Goal: Task Accomplishment & Management: Manage account settings

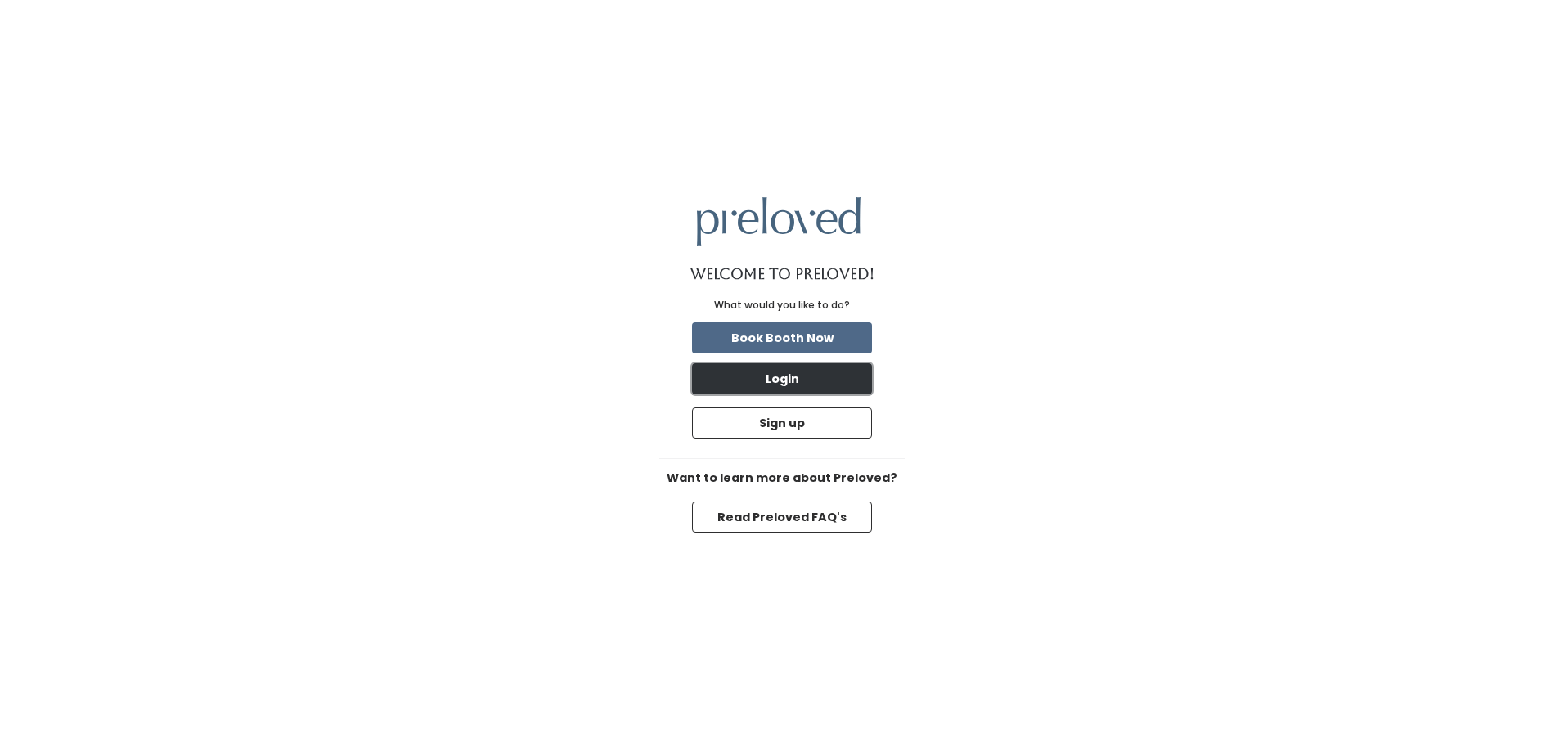
click at [812, 382] on button "Login" at bounding box center [782, 378] width 180 height 31
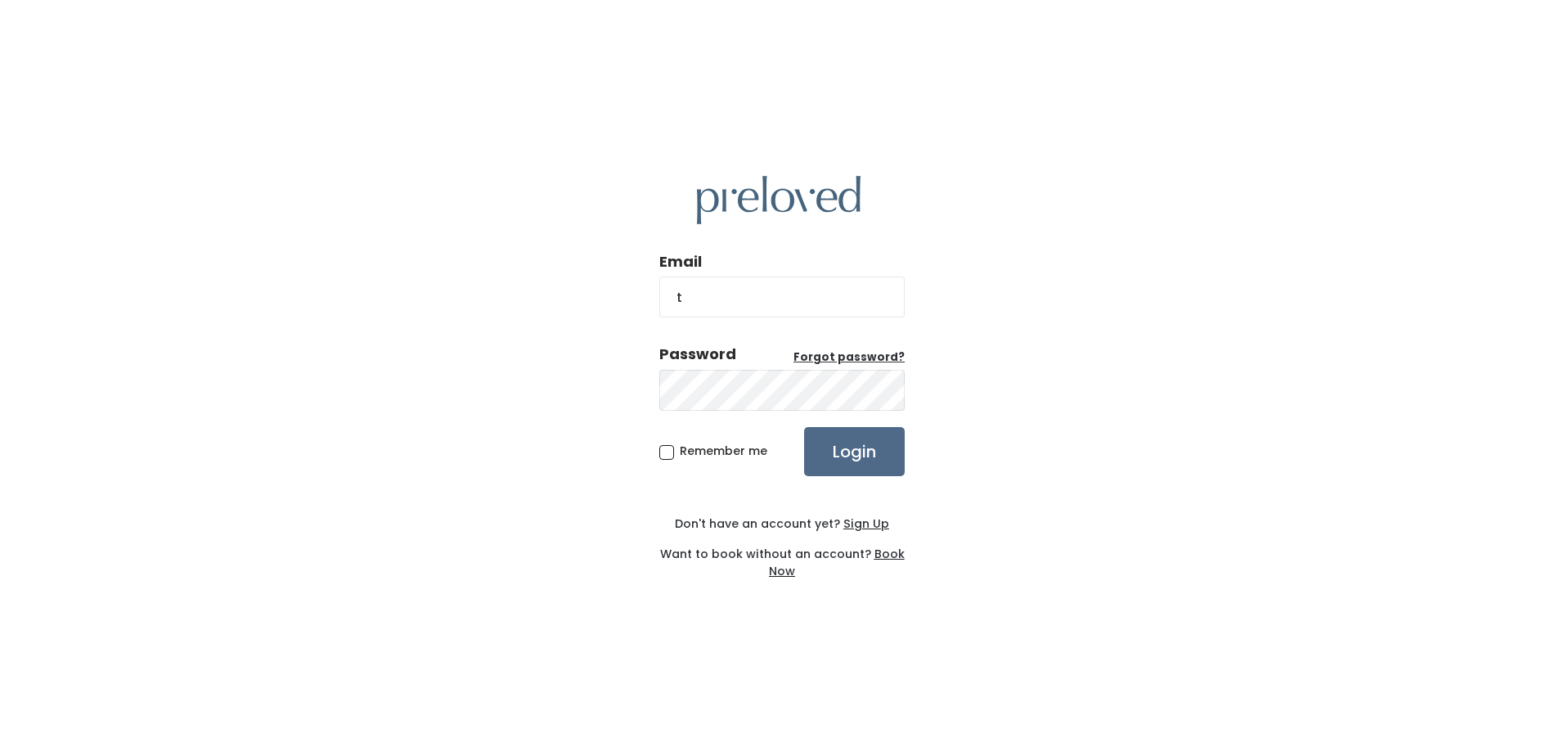
type input "[EMAIL_ADDRESS][DOMAIN_NAME]"
click at [680, 452] on span "Remember me" at bounding box center [724, 451] width 88 height 16
click at [680, 452] on input "Remember me" at bounding box center [685, 448] width 11 height 11
checkbox input "true"
click at [883, 460] on input "Login" at bounding box center [854, 451] width 101 height 49
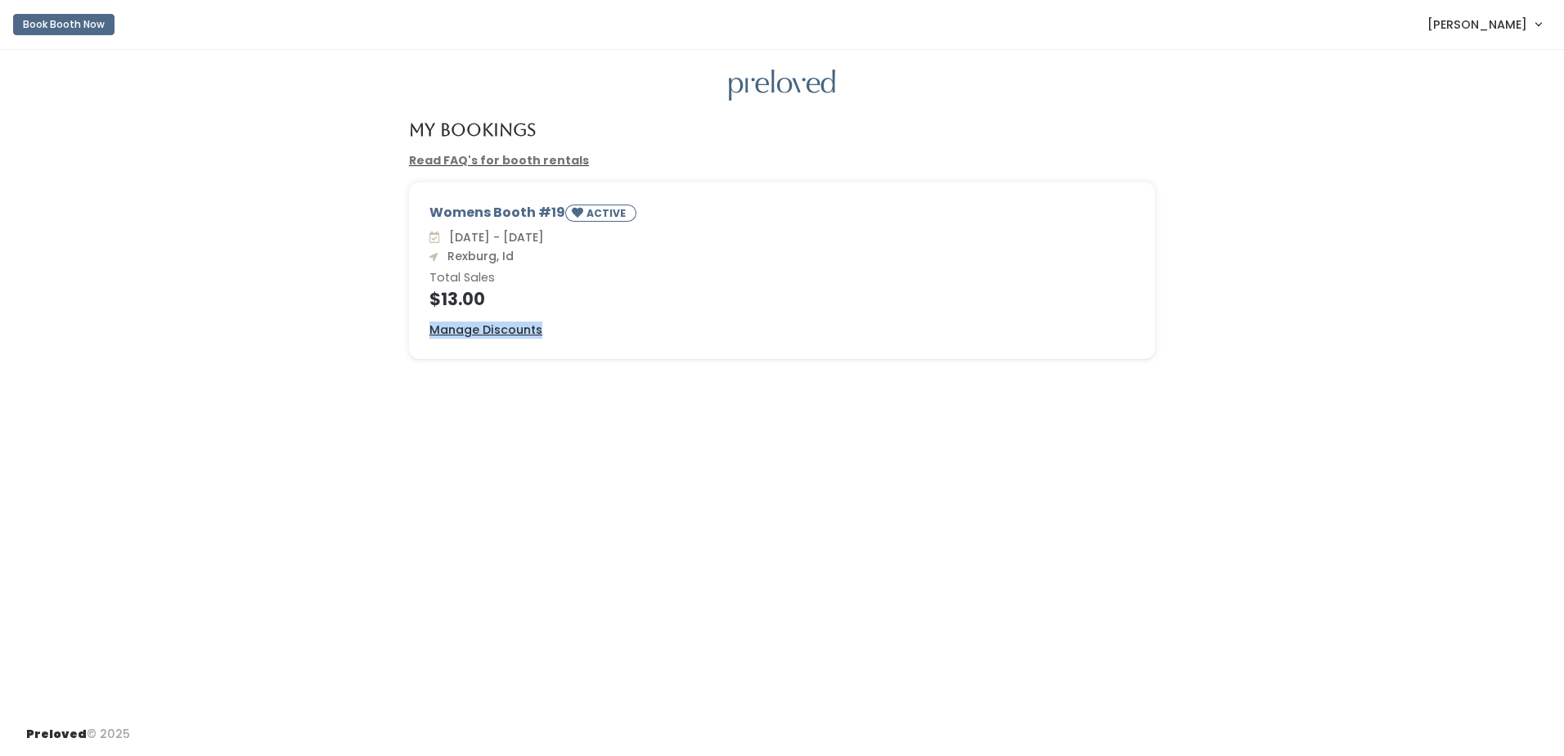
click at [467, 362] on div "My Bookings Read FAQ's for booth rentals Womens Booth #19 ACTIVE Sat. Aug 30 - …" at bounding box center [782, 381] width 1564 height 663
